Goal: Check status: Check status

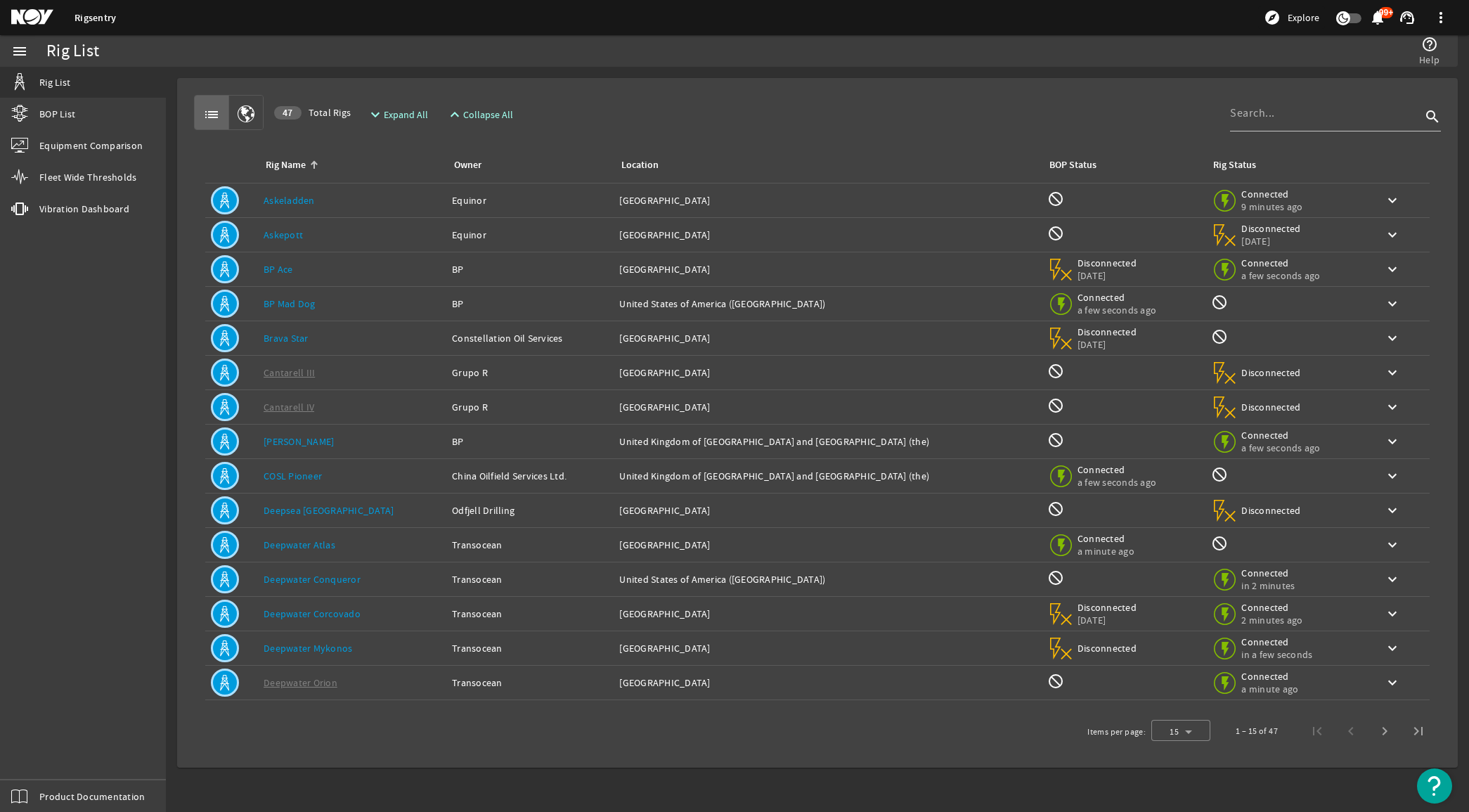
click at [293, 264] on div "Rig Name: BP Ace" at bounding box center [352, 269] width 177 height 14
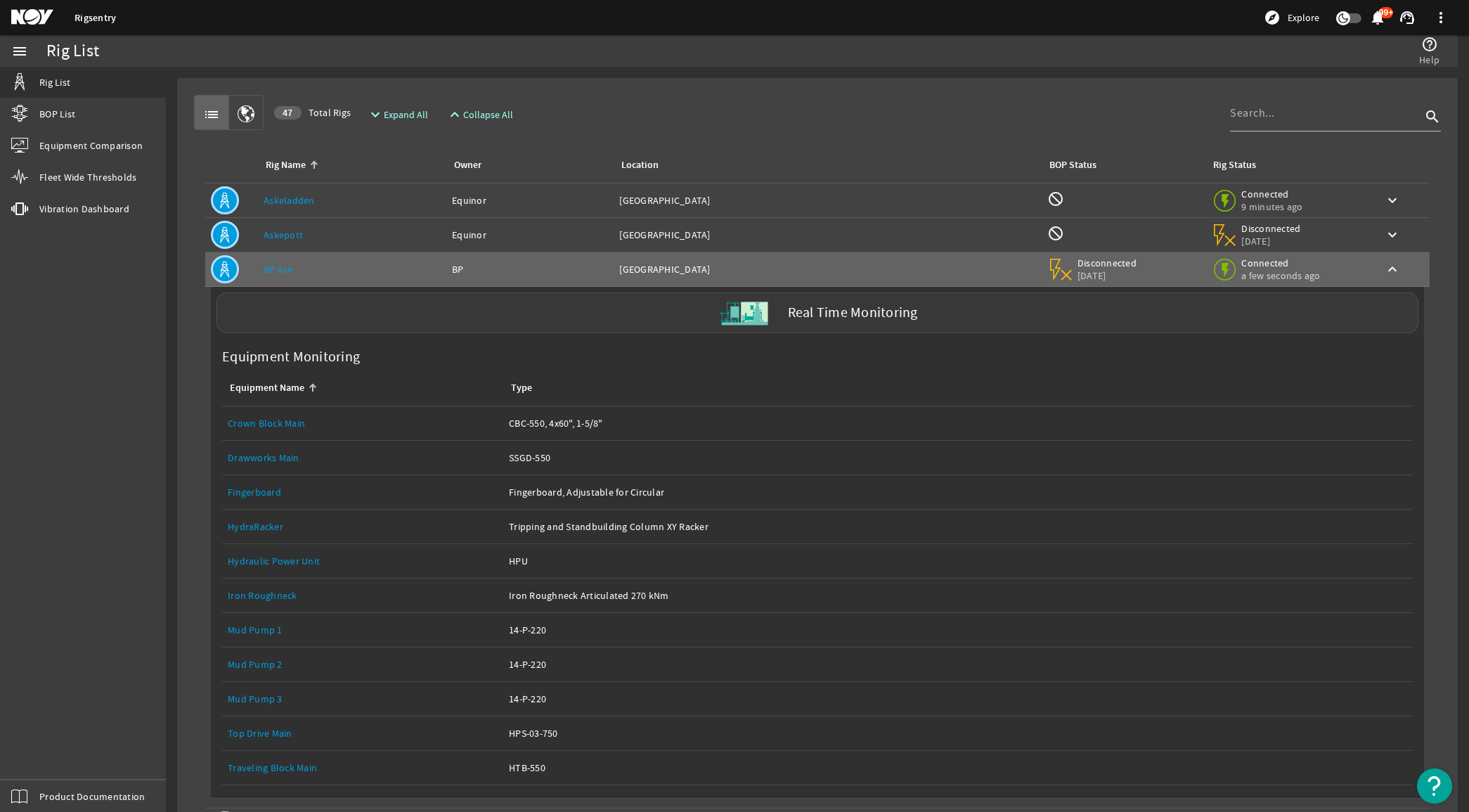
click at [845, 306] on label "Real Time Monitoring" at bounding box center [853, 313] width 130 height 15
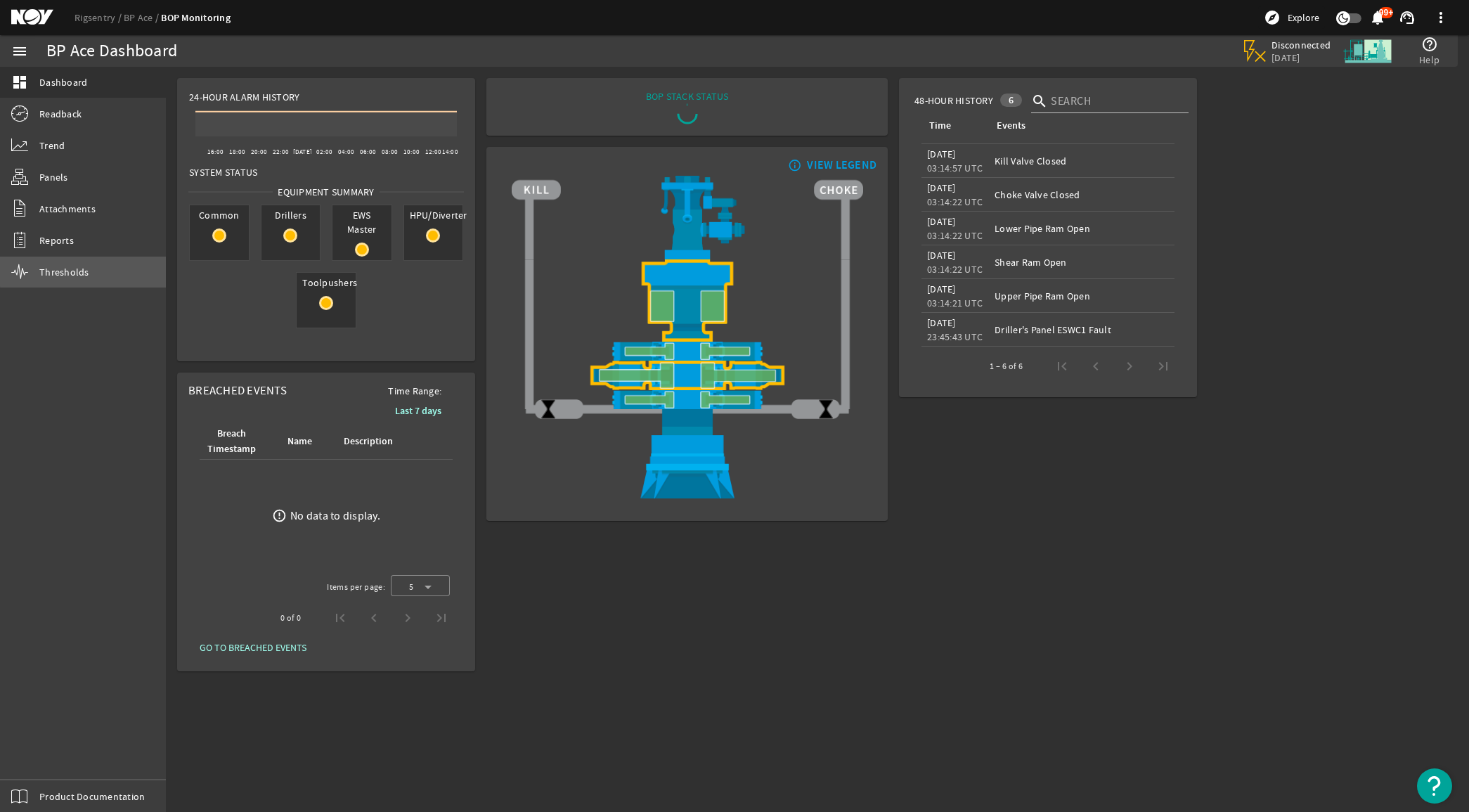
click at [86, 271] on link "Thresholds" at bounding box center [83, 271] width 166 height 31
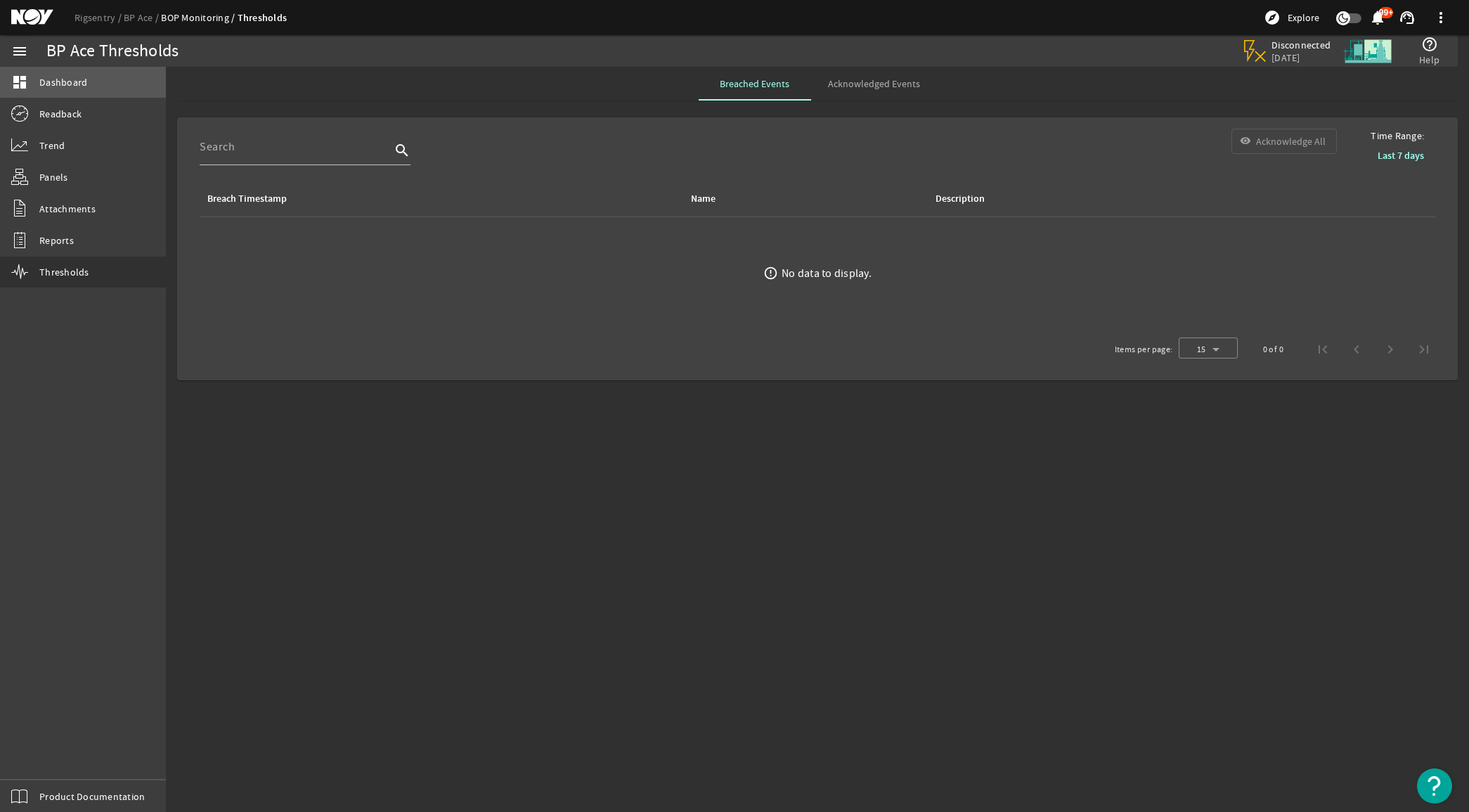
click at [71, 88] on span "Dashboard" at bounding box center [63, 82] width 48 height 14
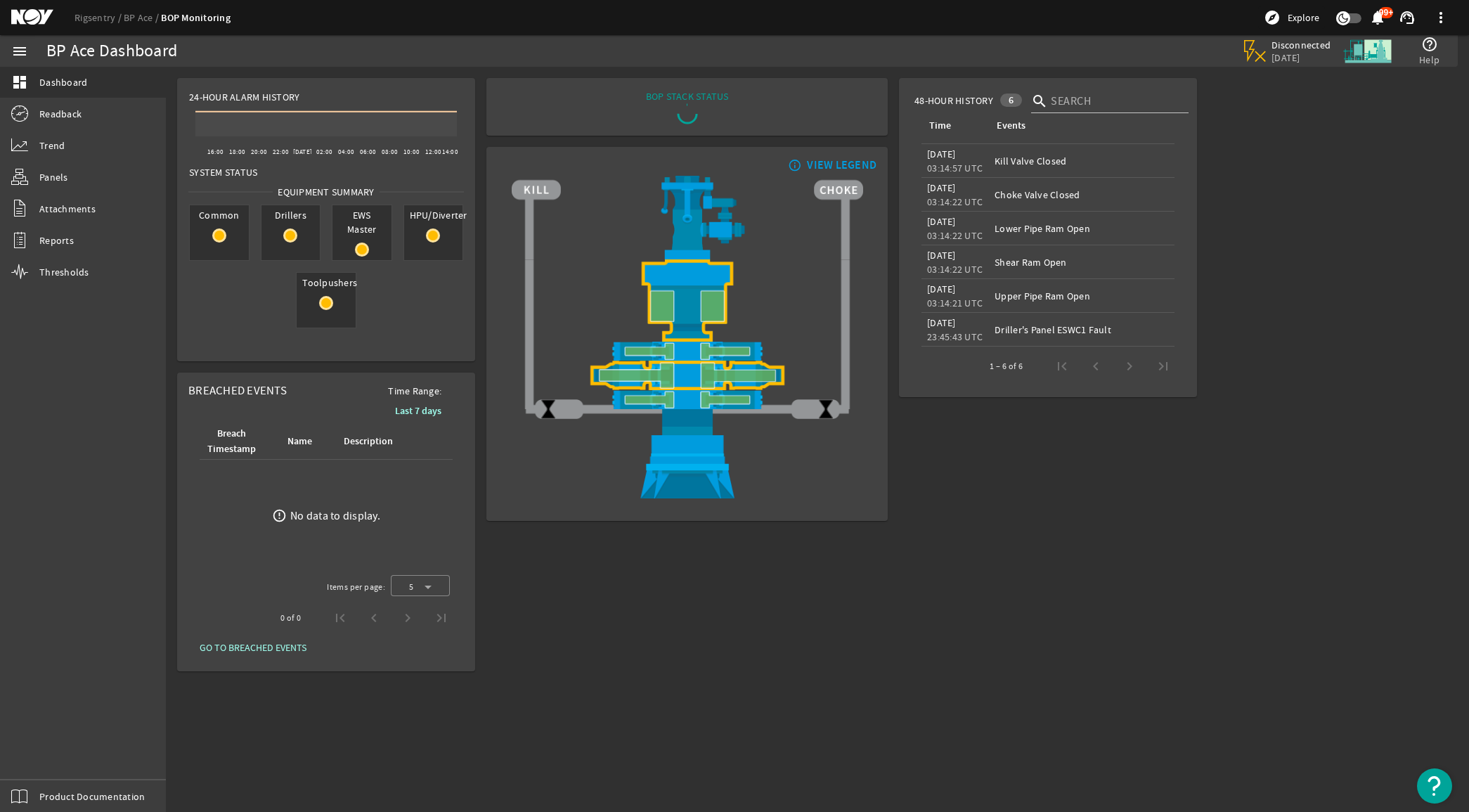
click at [478, 295] on rigsentry-mat-card "24-Hour Alarm History Created with Highcharts 11.1.0 16:00 18:00 20:00 22:00 [D…" at bounding box center [326, 219] width 309 height 294
click at [743, 612] on div "BOP STACK STATUS END OF WELL - ACTIVE STACK - info_outline VIEW LEGEND" at bounding box center [687, 374] width 413 height 604
